Goal: Task Accomplishment & Management: Use online tool/utility

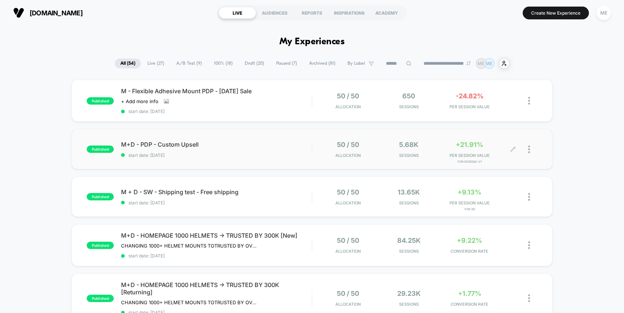
click at [312, 154] on div "50 / 50 Allocation 5.68k Sessions +21.91% PER SESSION VALUE for Design2-V1" at bounding box center [424, 149] width 225 height 17
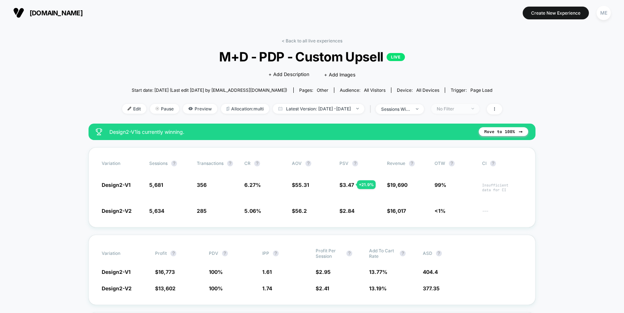
click at [480, 106] on span "No Filter" at bounding box center [455, 109] width 48 height 10
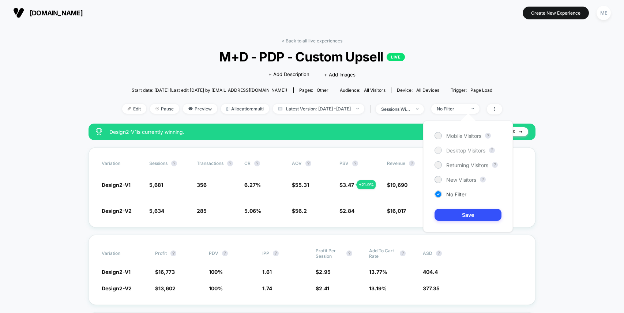
click at [463, 150] on span "Desktop Visitors" at bounding box center [465, 150] width 39 height 6
click at [462, 217] on button "Save" at bounding box center [468, 215] width 67 height 12
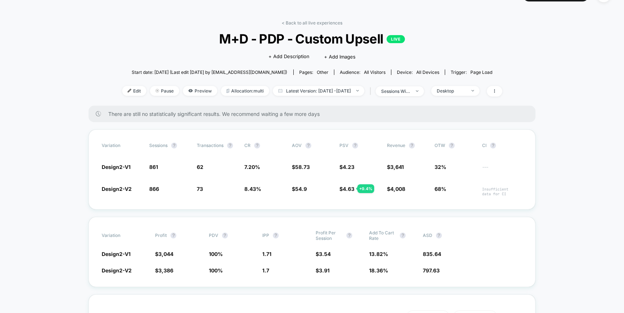
scroll to position [30, 0]
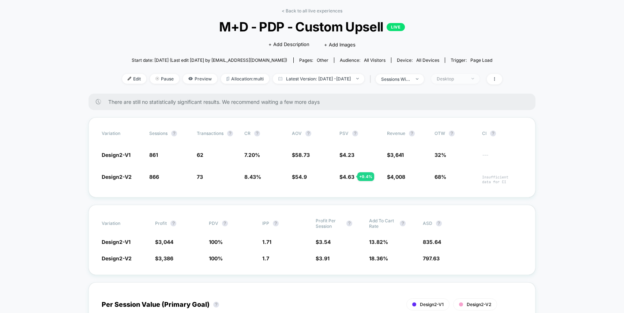
click at [466, 79] on div "Desktop" at bounding box center [451, 78] width 29 height 5
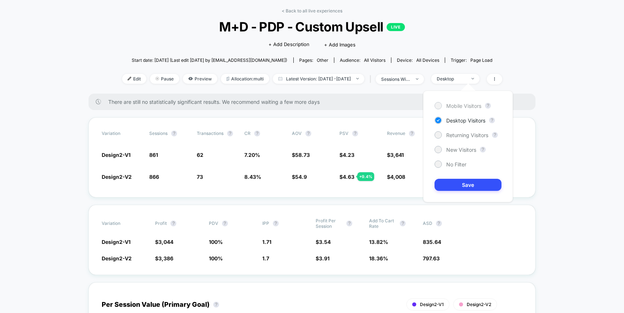
click at [463, 107] on span "Mobile Visitors" at bounding box center [463, 106] width 35 height 6
click at [472, 184] on button "Save" at bounding box center [468, 185] width 67 height 12
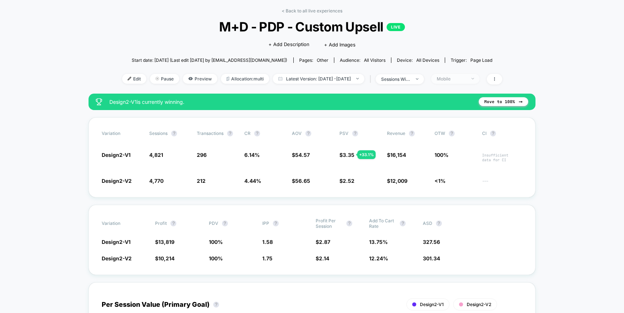
click at [466, 79] on div "Mobile" at bounding box center [451, 78] width 29 height 5
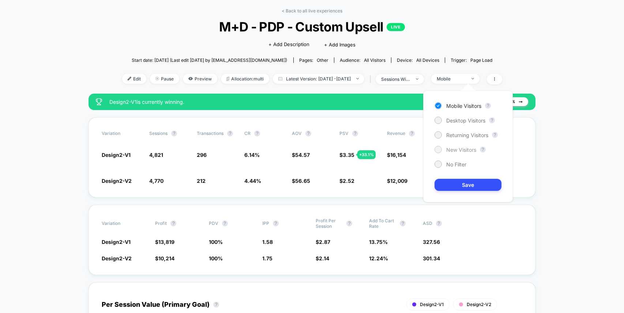
click at [463, 149] on span "New Visitors" at bounding box center [461, 150] width 30 height 6
click at [465, 188] on button "Save" at bounding box center [468, 185] width 67 height 12
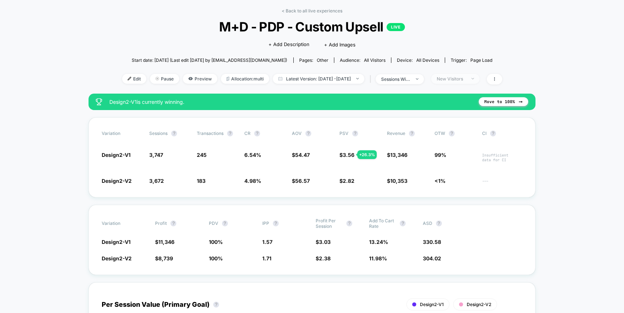
click at [466, 80] on div "New Visitors" at bounding box center [451, 78] width 29 height 5
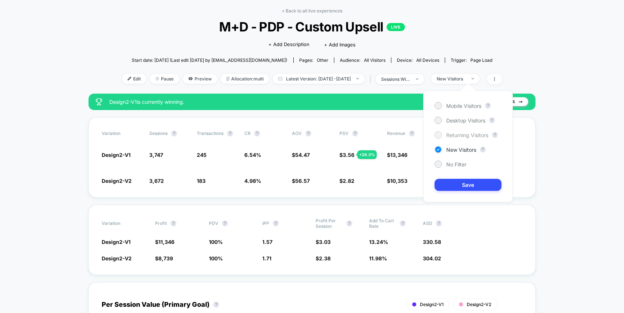
click at [467, 136] on span "Returning Visitors" at bounding box center [467, 135] width 42 height 6
click at [469, 183] on button "Save" at bounding box center [468, 185] width 67 height 12
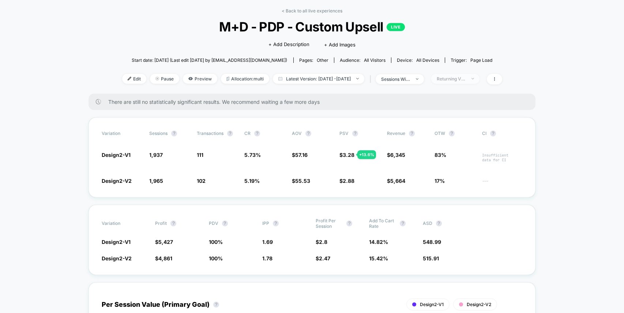
click at [466, 78] on div "Returning Visitors" at bounding box center [451, 78] width 29 height 5
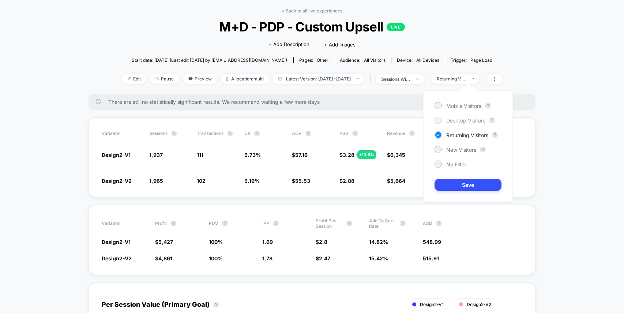
click at [467, 120] on span "Desktop Visitors" at bounding box center [465, 120] width 39 height 6
click at [467, 184] on button "Save" at bounding box center [468, 185] width 67 height 12
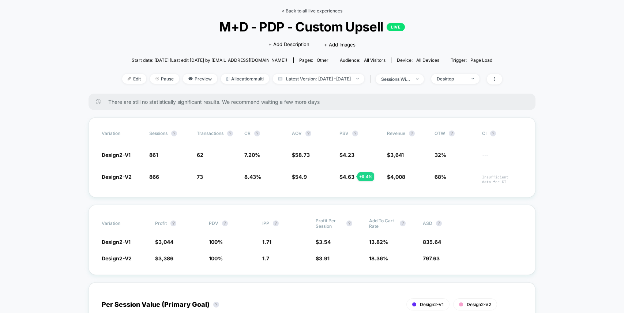
click at [307, 12] on link "< Back to all live experiences" at bounding box center [312, 10] width 61 height 5
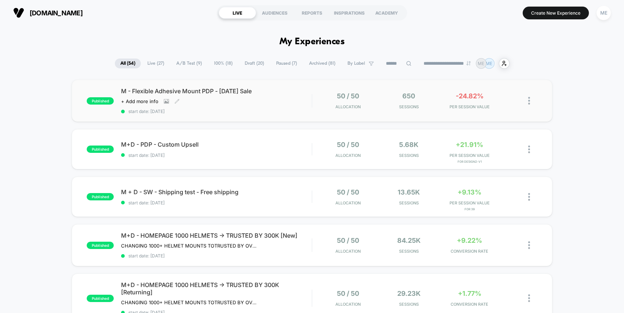
click at [298, 92] on span "M - Flexible Adhesive Mount PDP - [DATE] Sale" at bounding box center [216, 90] width 191 height 7
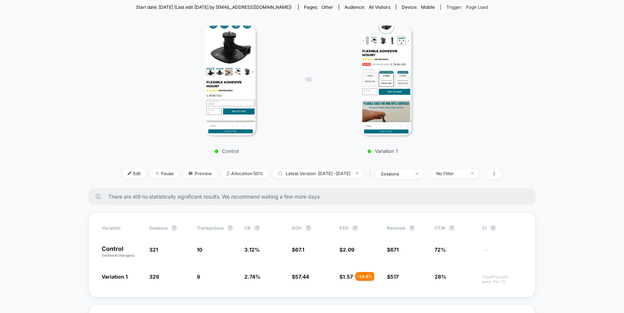
scroll to position [128, 0]
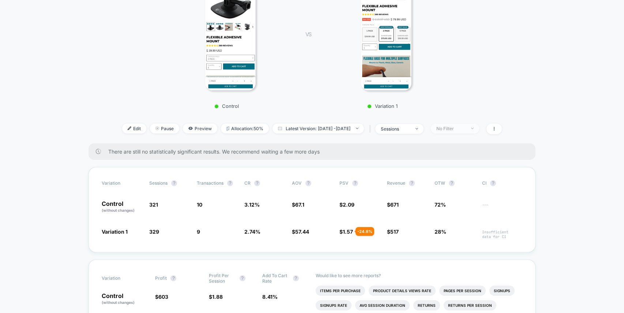
click at [466, 128] on div "No Filter" at bounding box center [451, 128] width 29 height 5
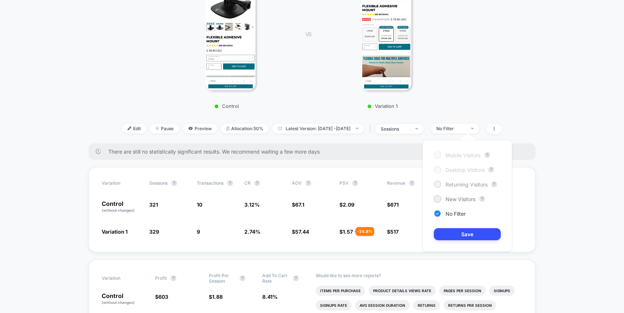
click at [461, 184] on span "Returning Visitors" at bounding box center [467, 184] width 42 height 6
click at [465, 233] on button "Save" at bounding box center [467, 234] width 67 height 12
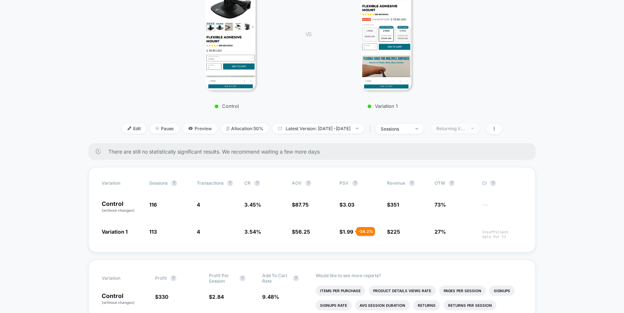
click at [479, 128] on span "Returning Visitors" at bounding box center [455, 129] width 48 height 10
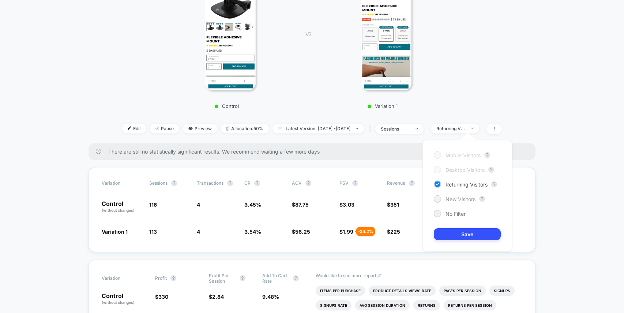
click at [459, 199] on span "New Visitors" at bounding box center [461, 199] width 30 height 6
click at [466, 232] on button "Save" at bounding box center [467, 234] width 67 height 12
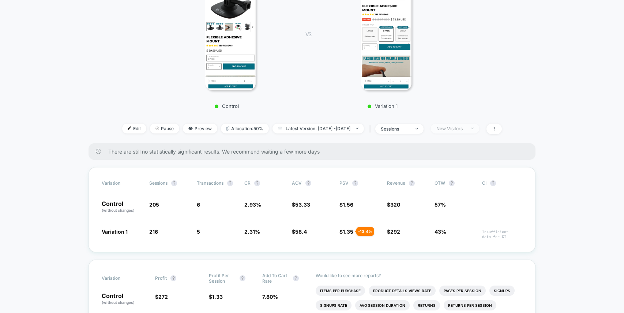
click at [472, 131] on span "New Visitors" at bounding box center [455, 129] width 48 height 10
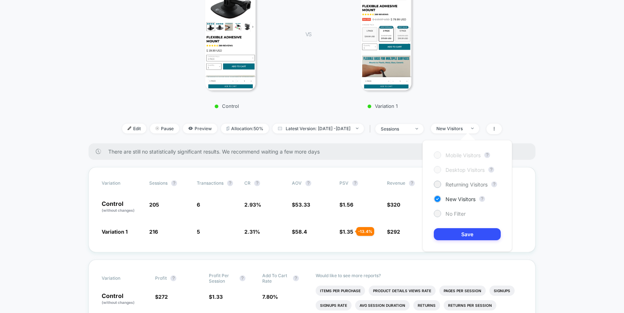
click at [456, 213] on span "No Filter" at bounding box center [456, 214] width 20 height 6
click at [467, 236] on button "Save" at bounding box center [467, 234] width 67 height 12
